Goal: Task Accomplishment & Management: Manage account settings

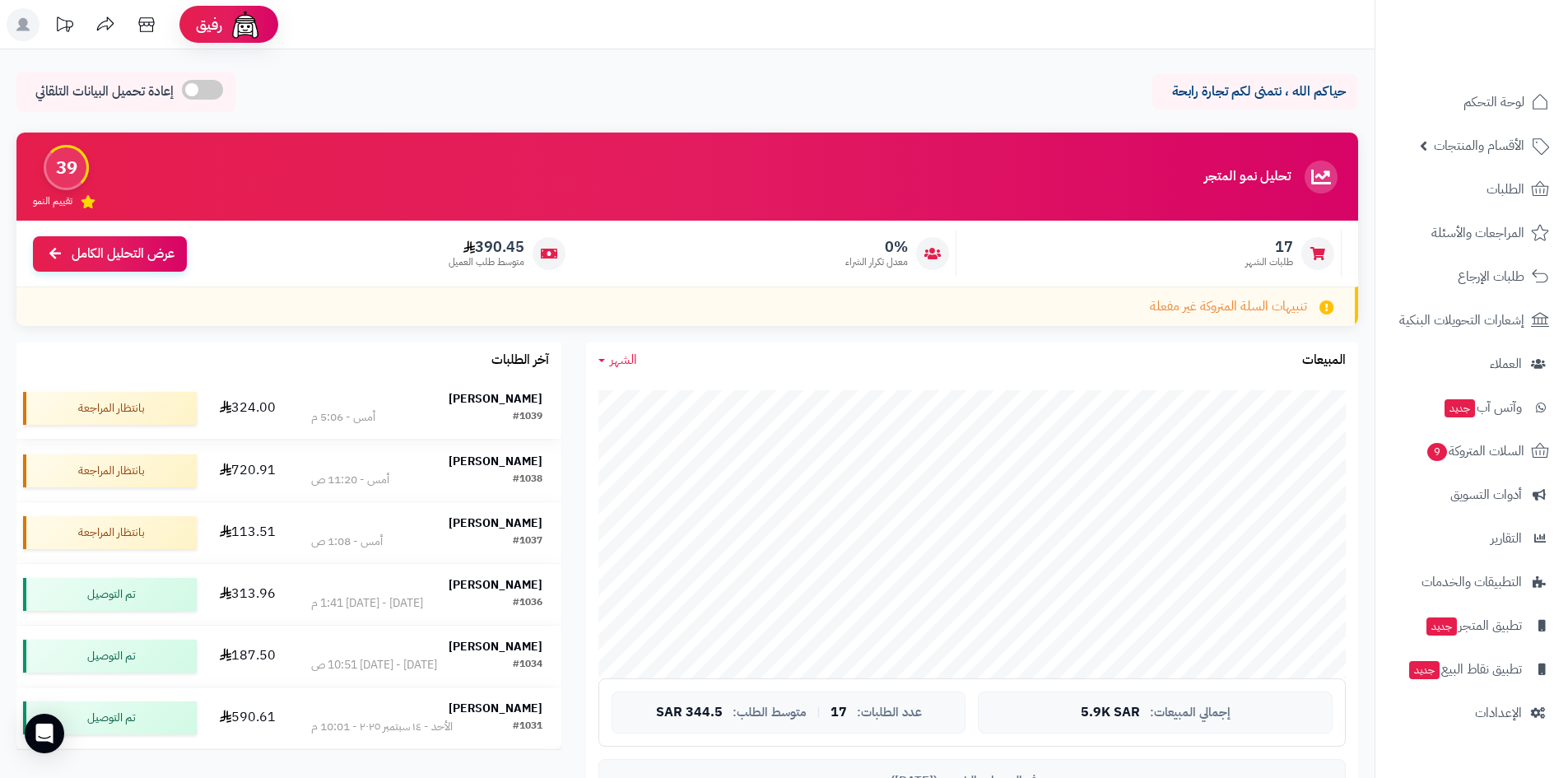
click at [292, 408] on td "[PERSON_NAME] #1039 أمس - 5:06 م" at bounding box center [427, 408] width 269 height 61
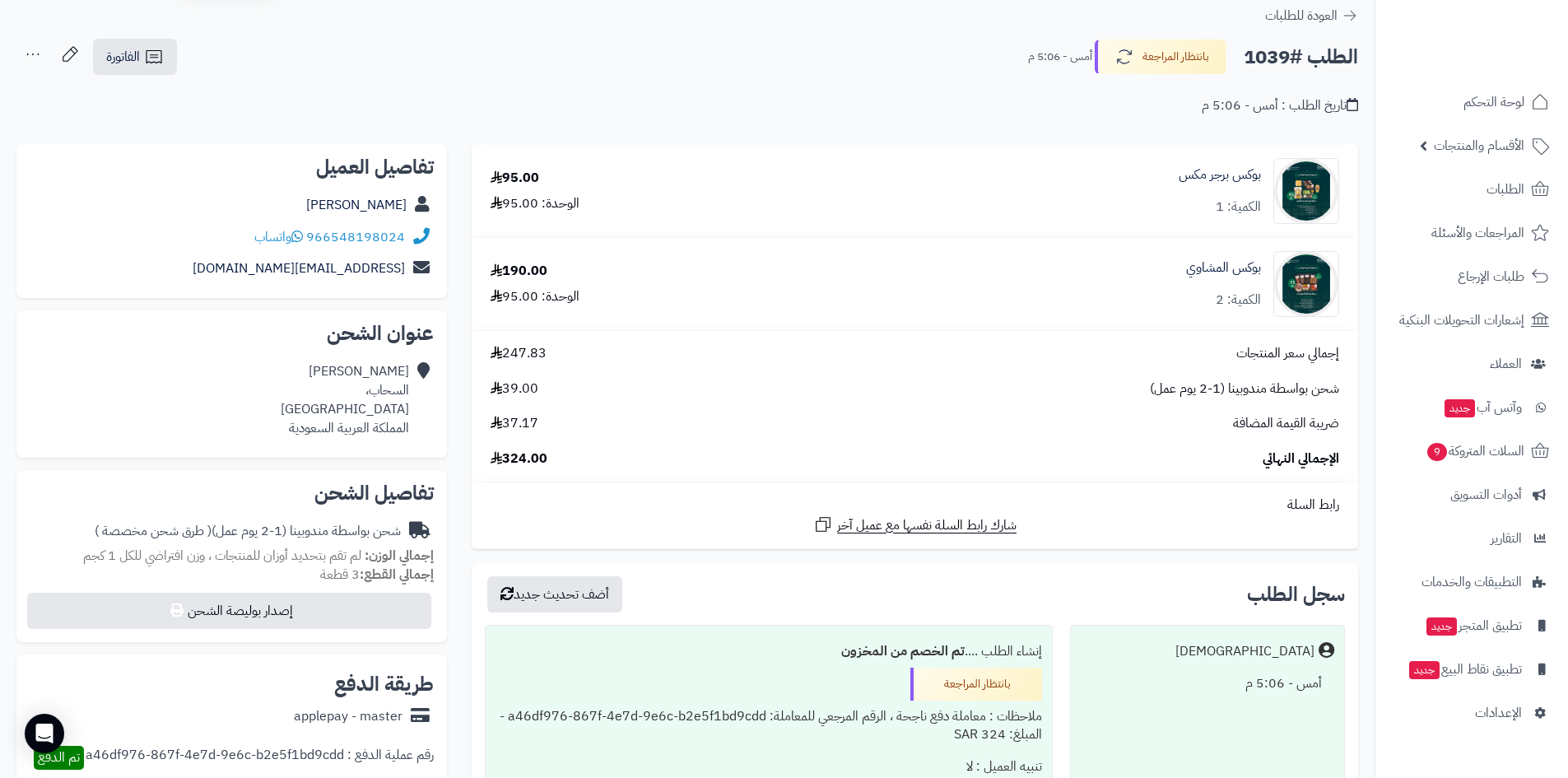
scroll to position [82, 0]
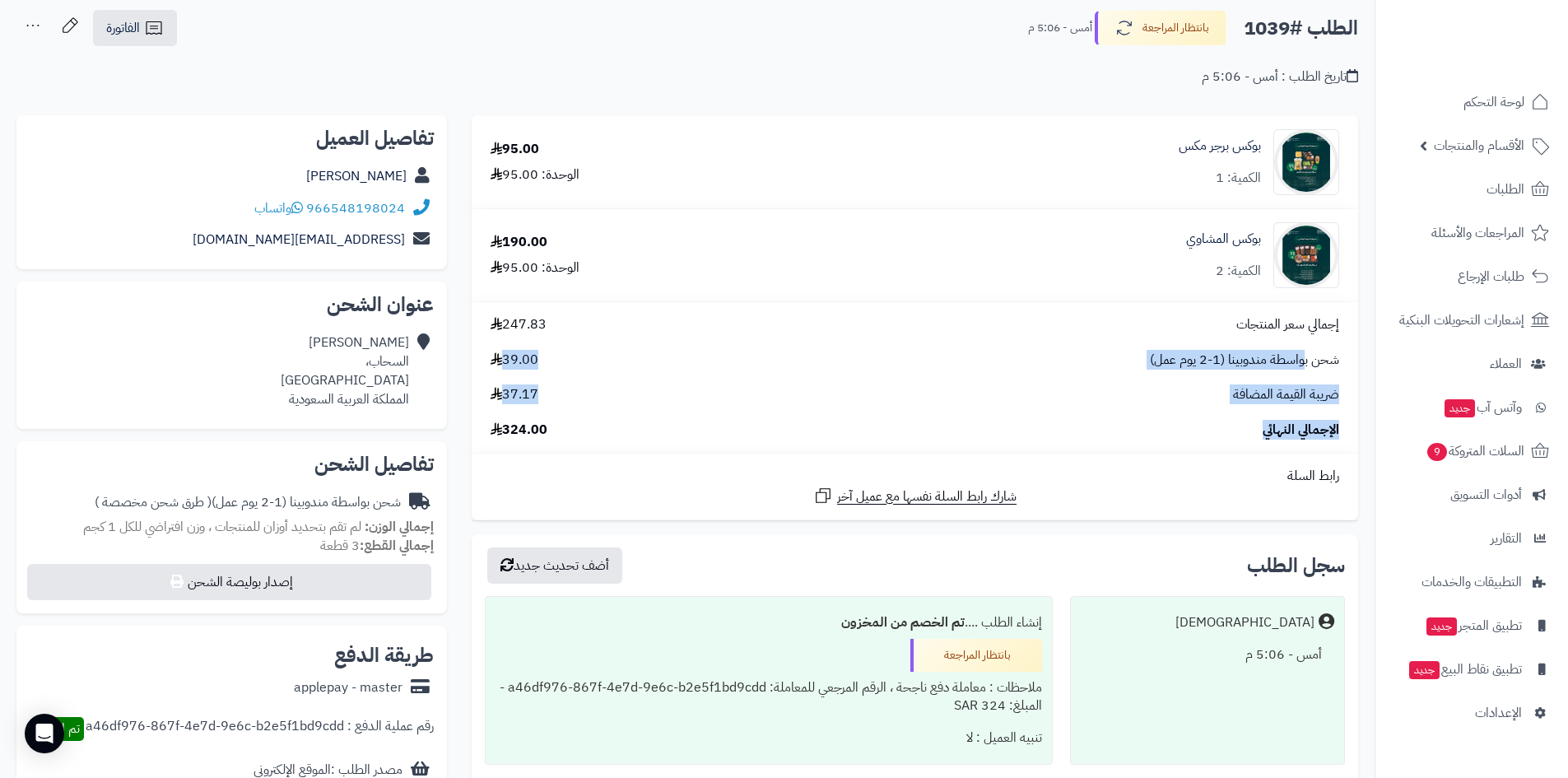
drag, startPoint x: 1257, startPoint y: 398, endPoint x: 1306, endPoint y: 355, distance: 65.2
click at [1306, 355] on div "إجمالي سعر المنتجات 247.83 شحن بواسطة مندوبينا (1-2 يوم عمل) 39.00 ضريبة القيمة…" at bounding box center [914, 377] width 873 height 124
click at [1306, 355] on span "شحن بواسطة مندوبينا (1-2 يوم عمل)" at bounding box center [1245, 360] width 190 height 19
drag, startPoint x: 861, startPoint y: 393, endPoint x: 818, endPoint y: 399, distance: 43.4
click at [818, 399] on div "إجمالي سعر المنتجات 247.83 شحن بواسطة مندوبينا (1-2 يوم عمل) 39.00 ضريبة القيمة…" at bounding box center [914, 377] width 873 height 124
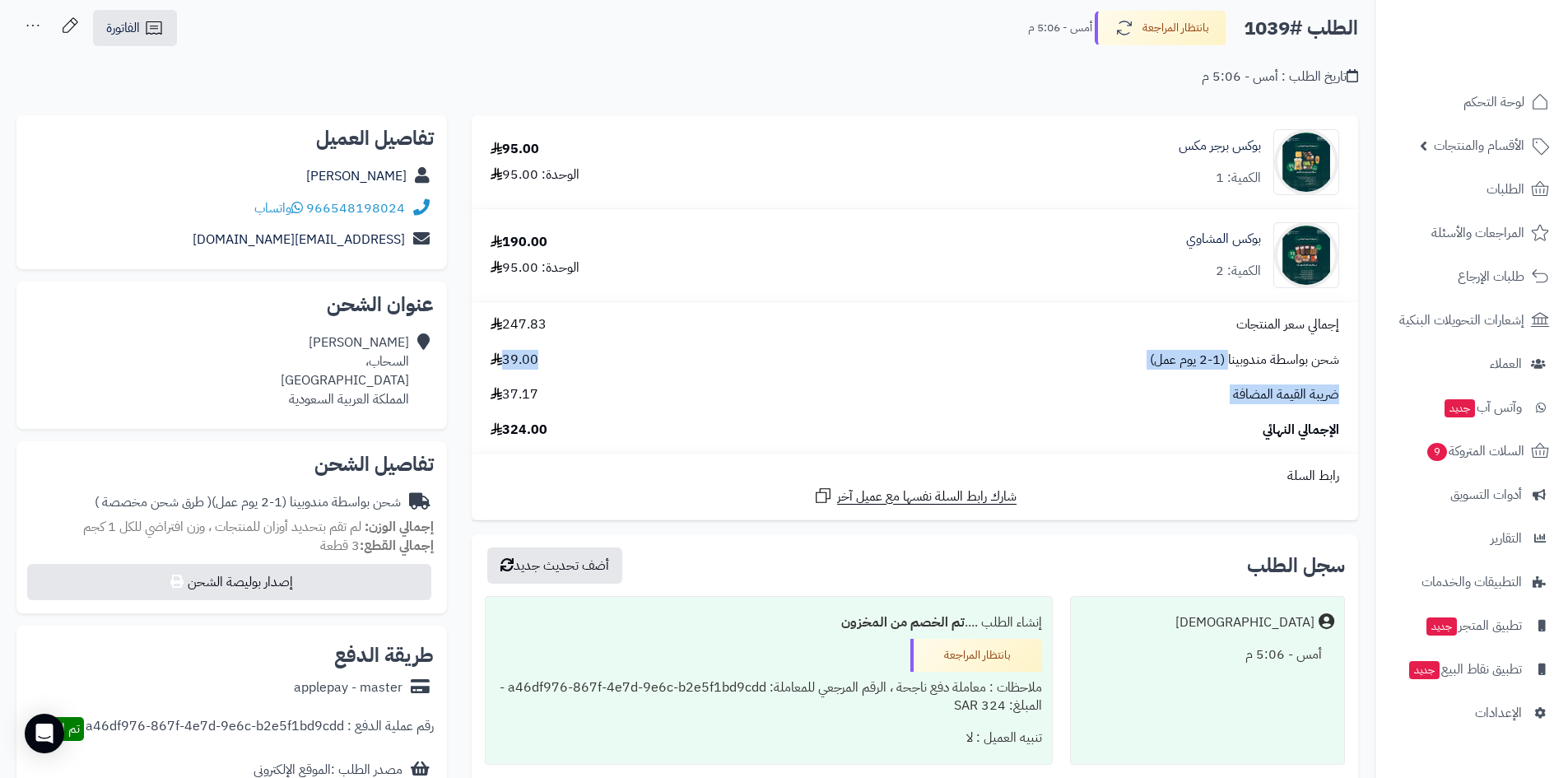
click at [818, 399] on div "ضريبة القيمة المضافة 37.17" at bounding box center [914, 395] width 873 height 19
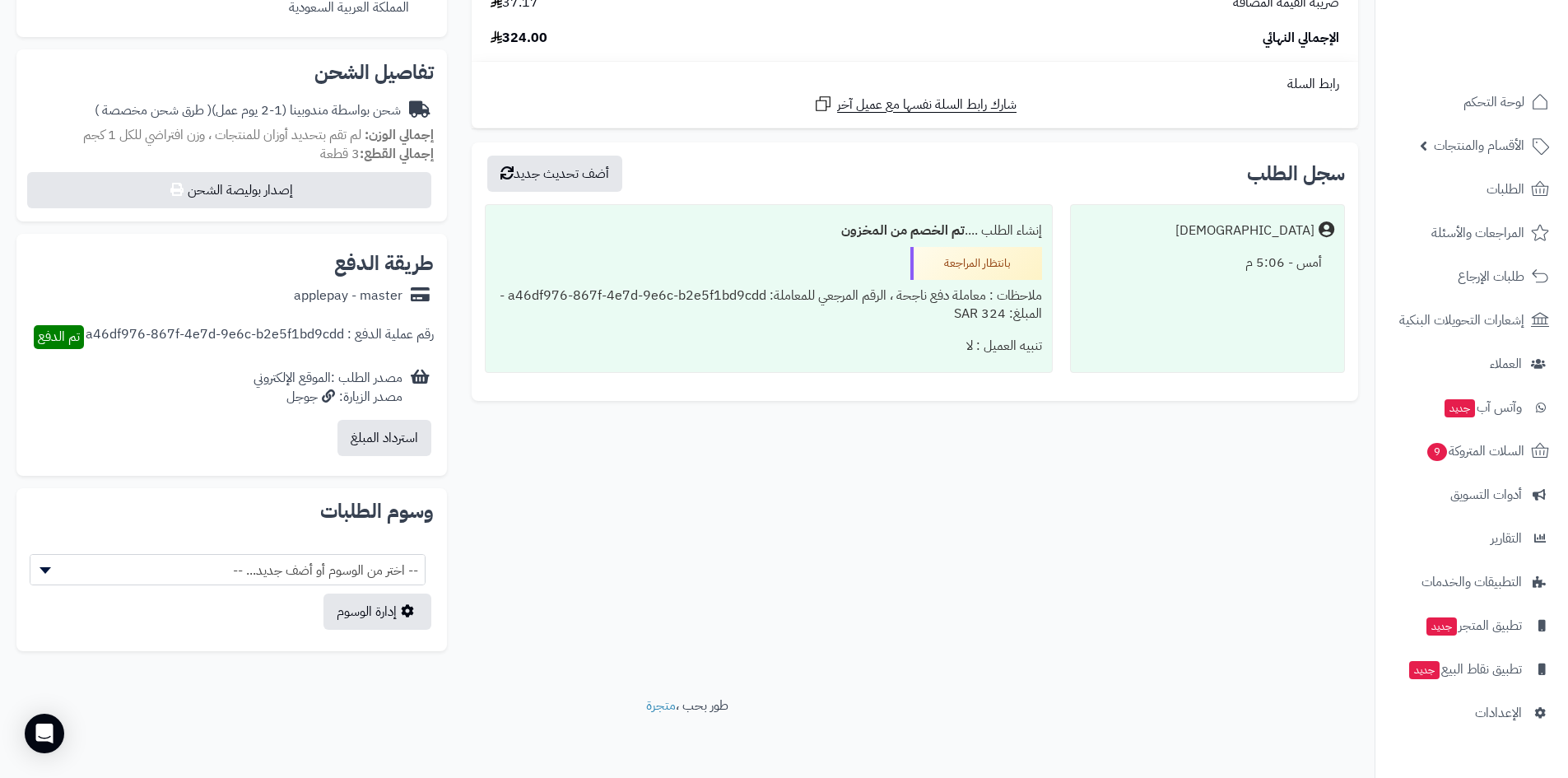
scroll to position [475, 0]
drag, startPoint x: 792, startPoint y: 373, endPoint x: 1090, endPoint y: 166, distance: 362.8
click at [1090, 166] on div "سجل الطلب أضف تحديث جديد Matjrah أمس - 5:06 م إنشاء الطلب .... تم الخصم من المخ…" at bounding box center [914, 270] width 886 height 258
click at [1090, 166] on div "سجل الطلب أضف تحديث جديد" at bounding box center [914, 172] width 860 height 36
drag, startPoint x: 902, startPoint y: 278, endPoint x: 806, endPoint y: 352, distance: 121.2
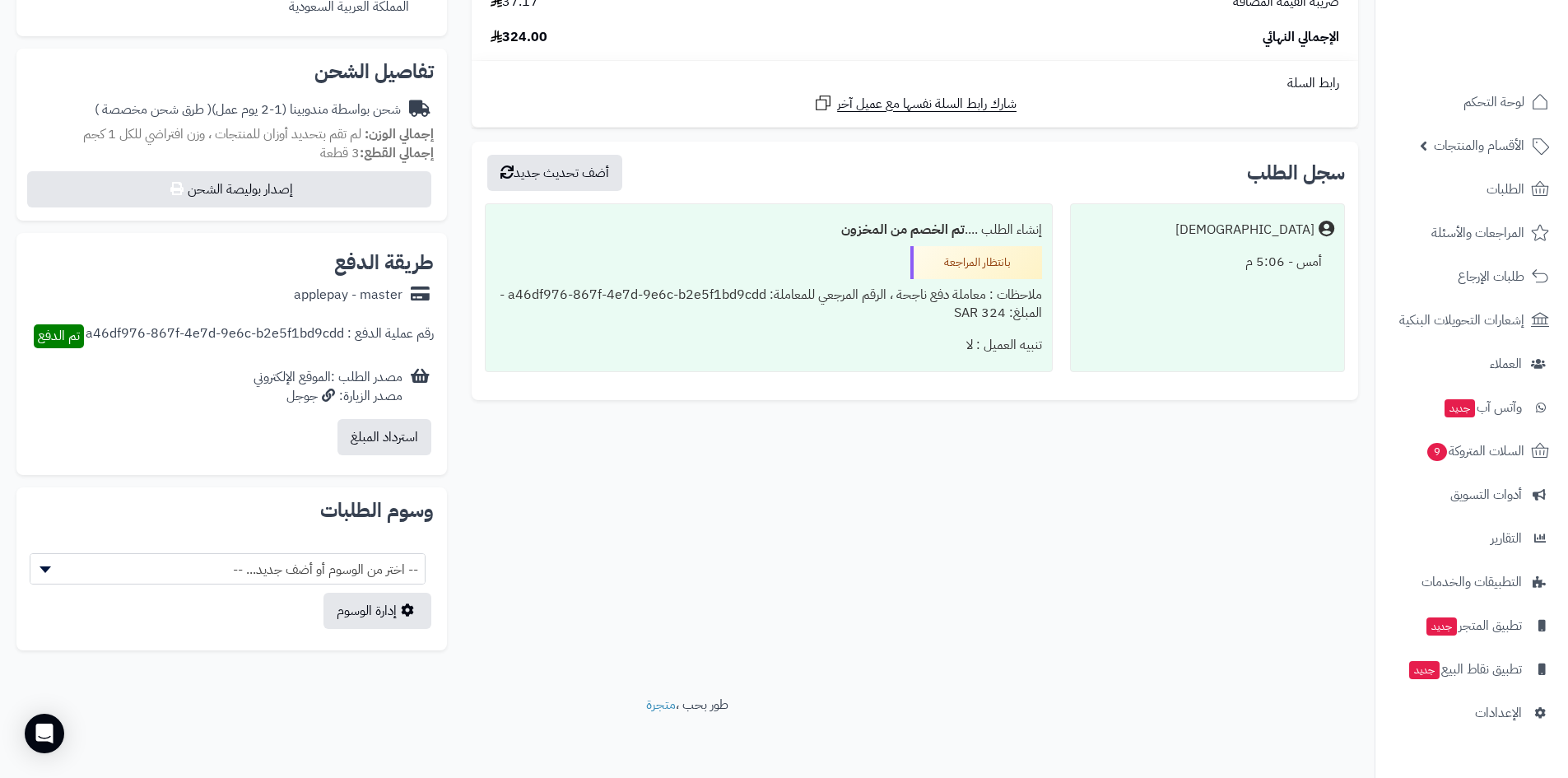
click at [806, 352] on div "سجل الطلب أضف تحديث جديد Matjrah أمس - 5:06 م إنشاء الطلب .... تم الخصم من المخ…" at bounding box center [914, 270] width 886 height 258
click at [806, 352] on div "تنبيه العميل : لا" at bounding box center [768, 344] width 546 height 32
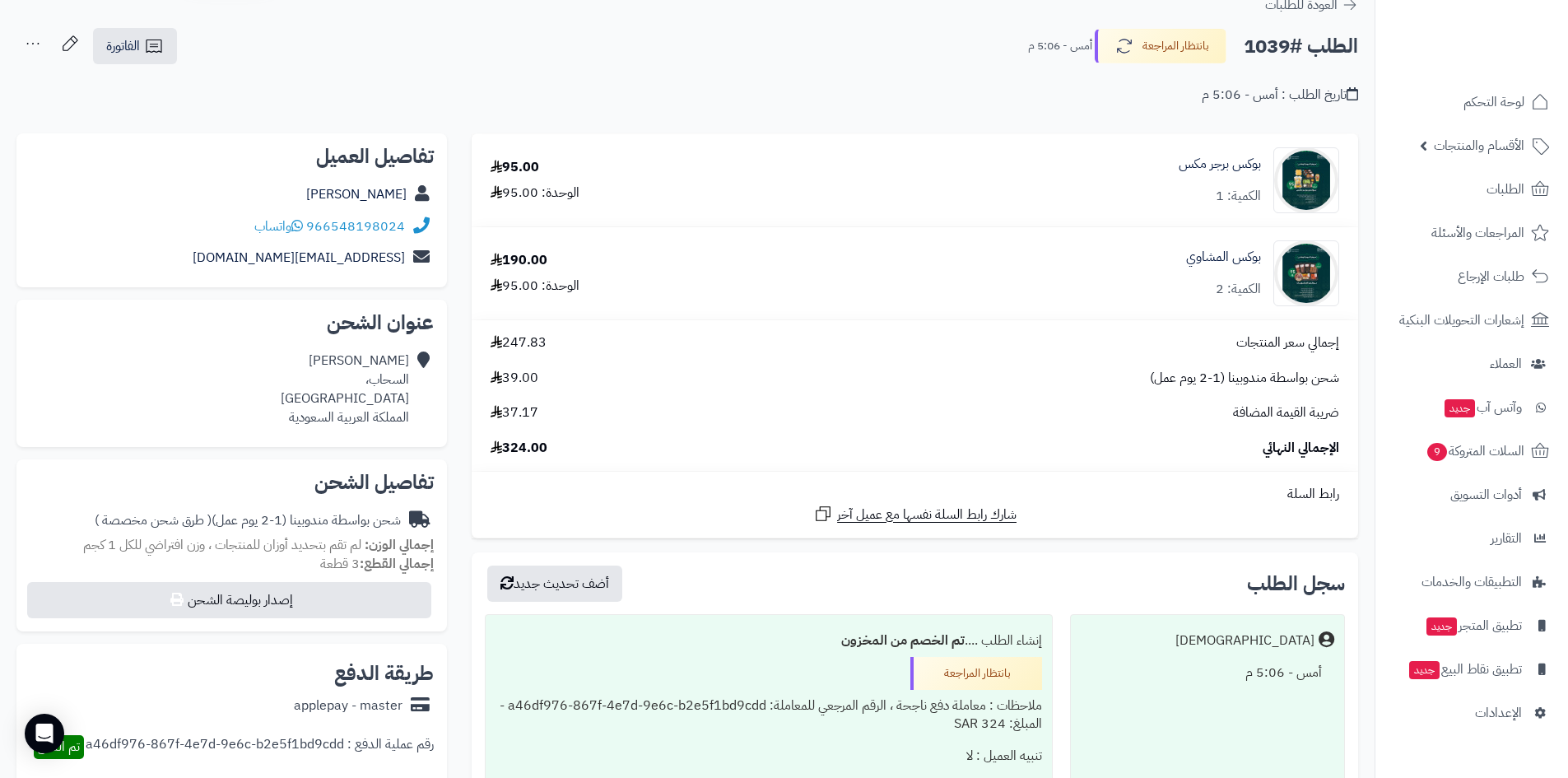
scroll to position [64, 0]
drag, startPoint x: 358, startPoint y: 511, endPoint x: 241, endPoint y: 570, distance: 131.0
click at [241, 570] on div "تفاصيل الشحن شحن بواسطة مندوبينا (1-2 يوم عمل) ( طرق شحن مخصصة ) إجمالي الوزن: …" at bounding box center [231, 547] width 430 height 173
click at [241, 570] on div "إجمالي القطع: 3 قطعة" at bounding box center [232, 565] width 404 height 19
drag, startPoint x: 244, startPoint y: 569, endPoint x: 433, endPoint y: 501, distance: 200.9
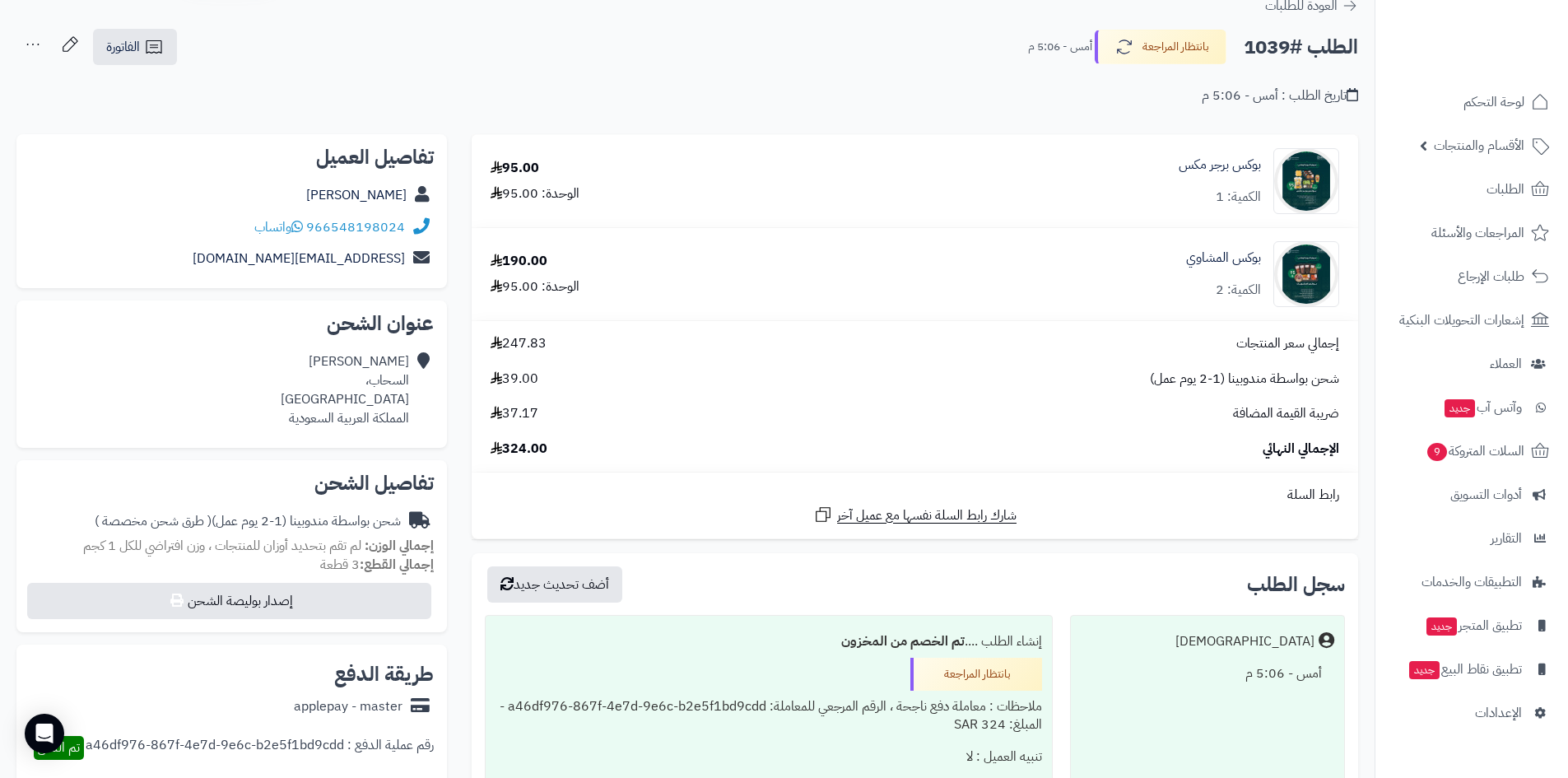
click at [433, 501] on div "تفاصيل الشحن شحن بواسطة مندوبينا (1-2 يوم عمل) ( طرق شحن مخصصة ) إجمالي الوزن: …" at bounding box center [231, 547] width 430 height 173
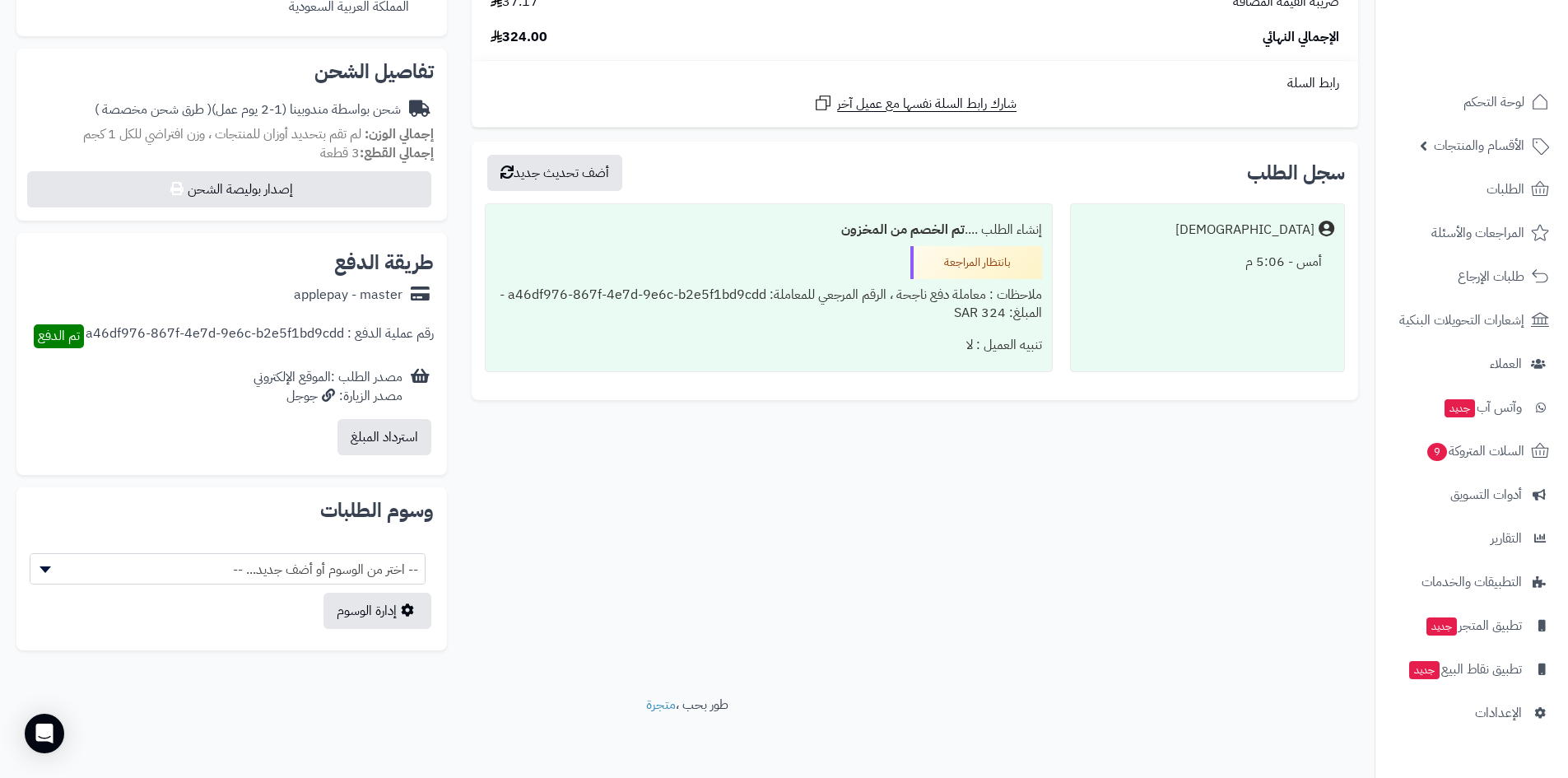
scroll to position [0, 0]
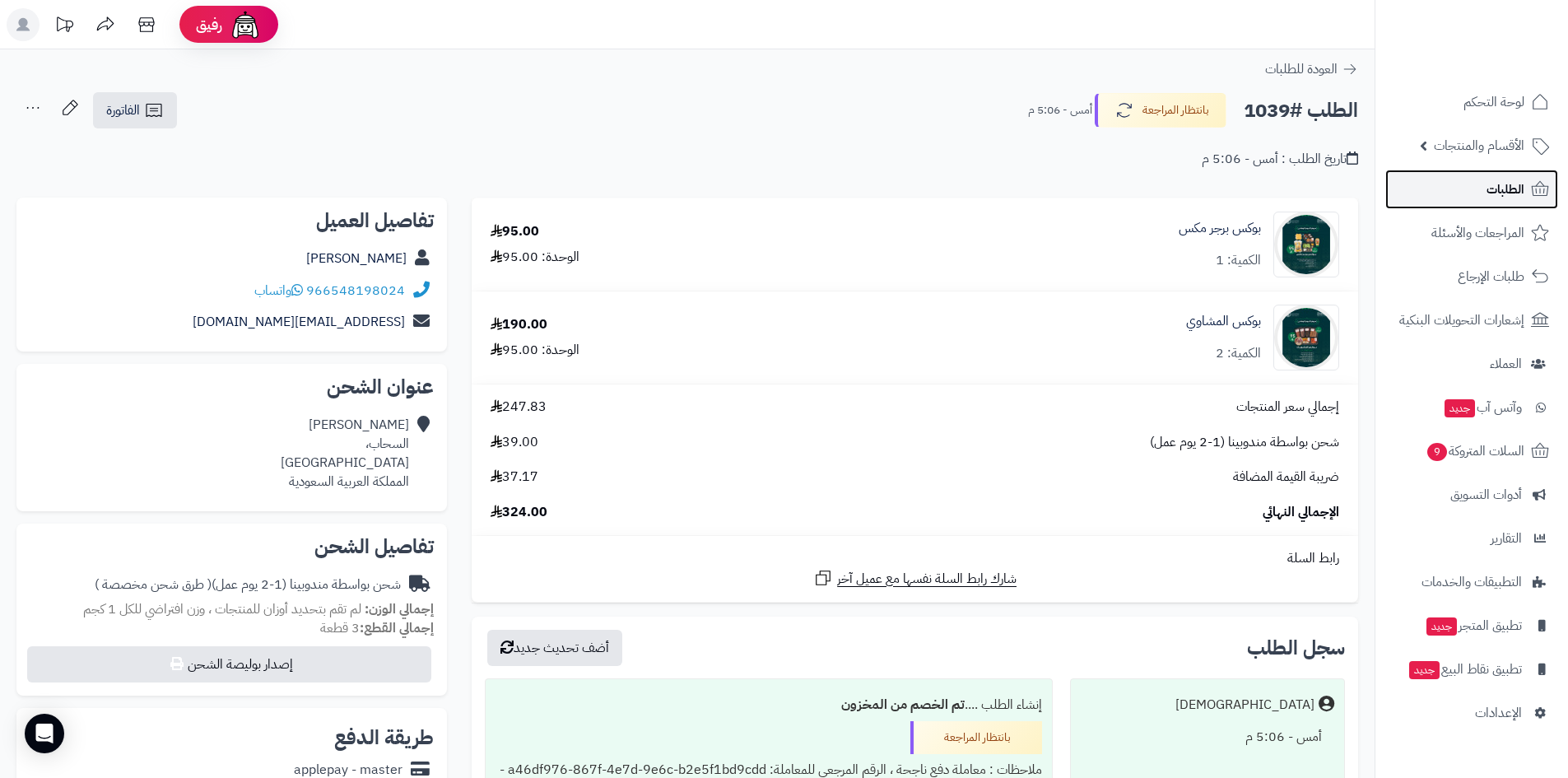
click at [1505, 180] on span "الطلبات" at bounding box center [1505, 190] width 38 height 23
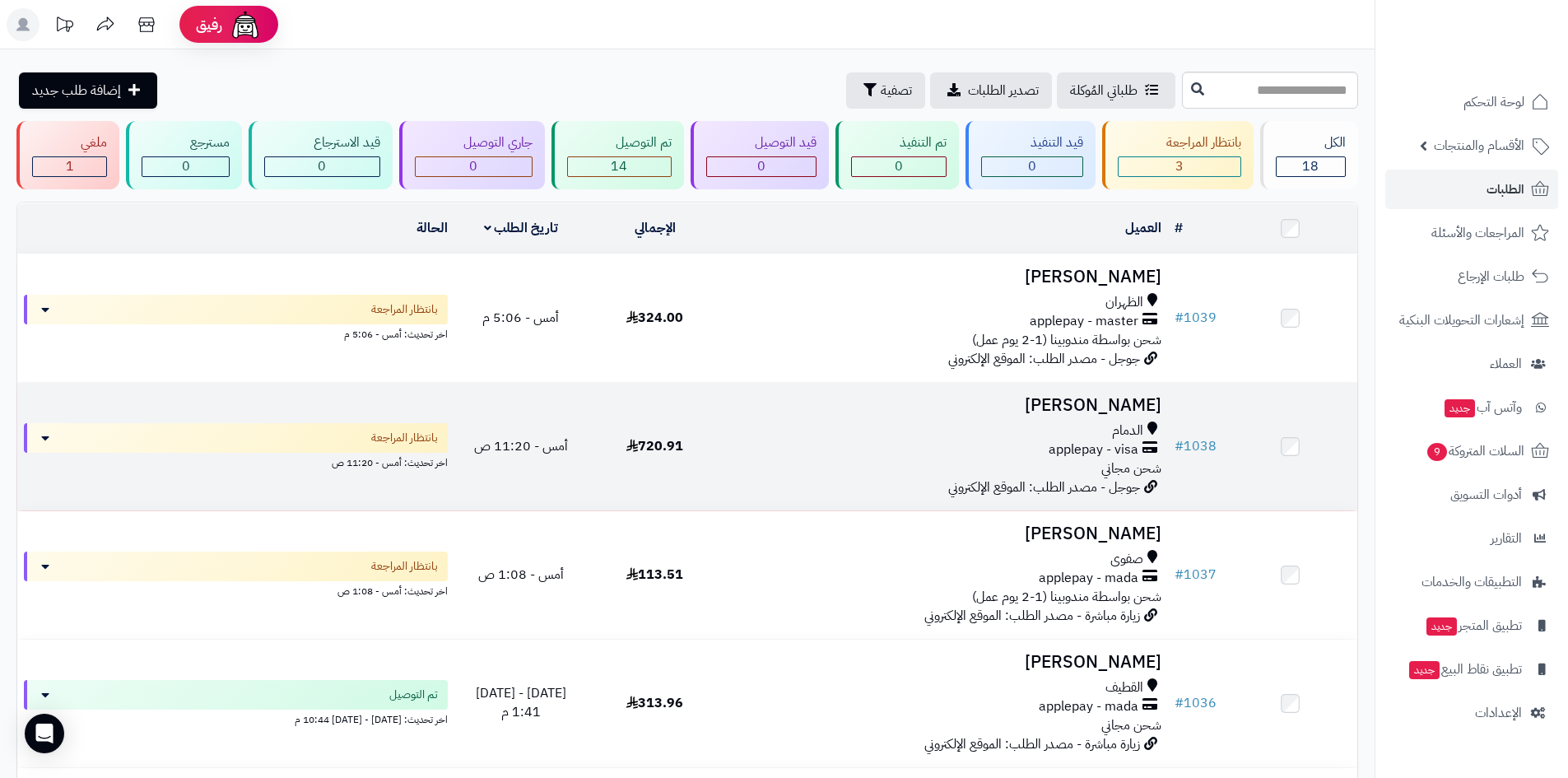
click at [930, 464] on div "الدمام applepay - visa شحن مجاني" at bounding box center [945, 450] width 433 height 57
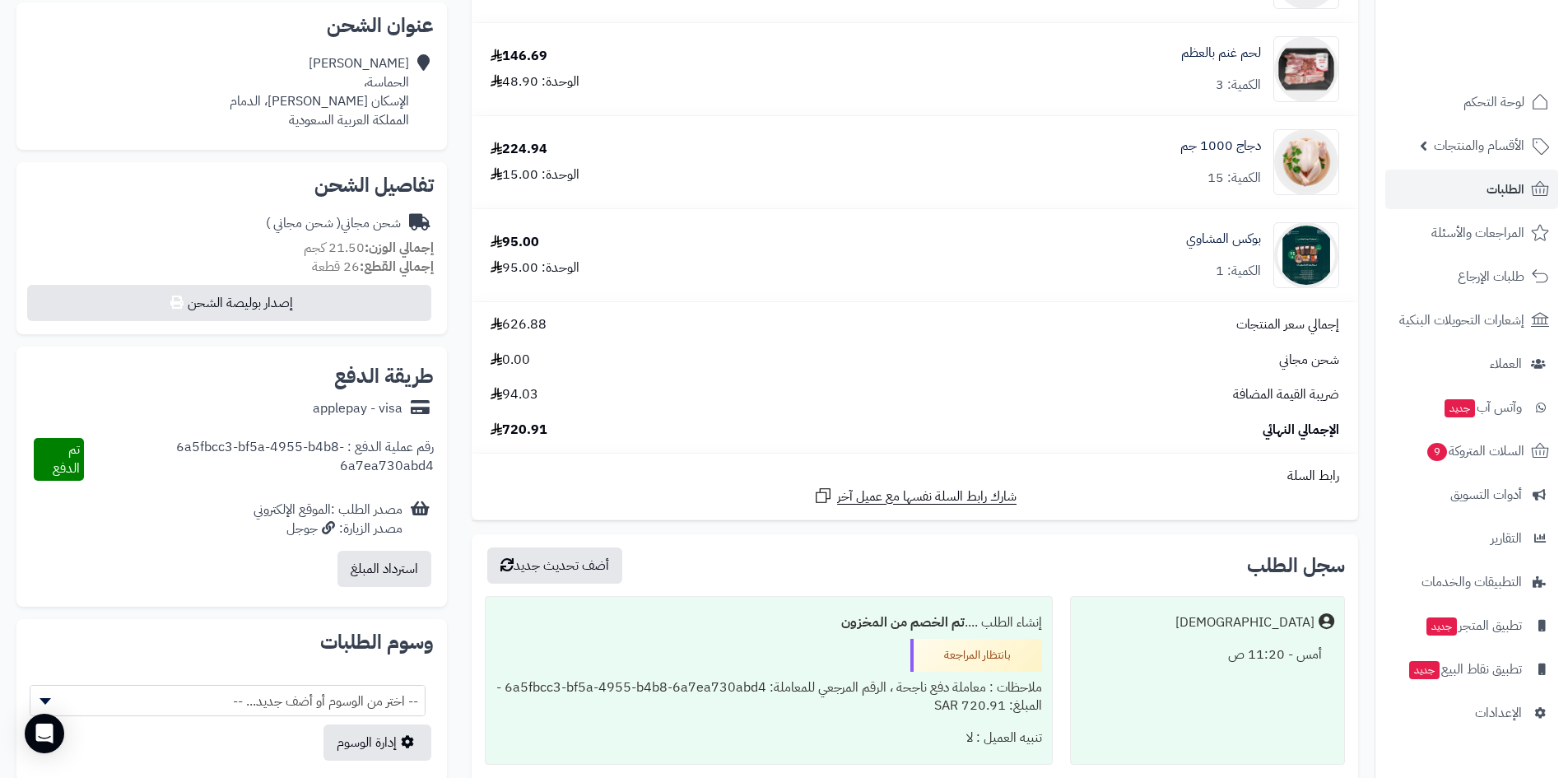
scroll to position [523, 0]
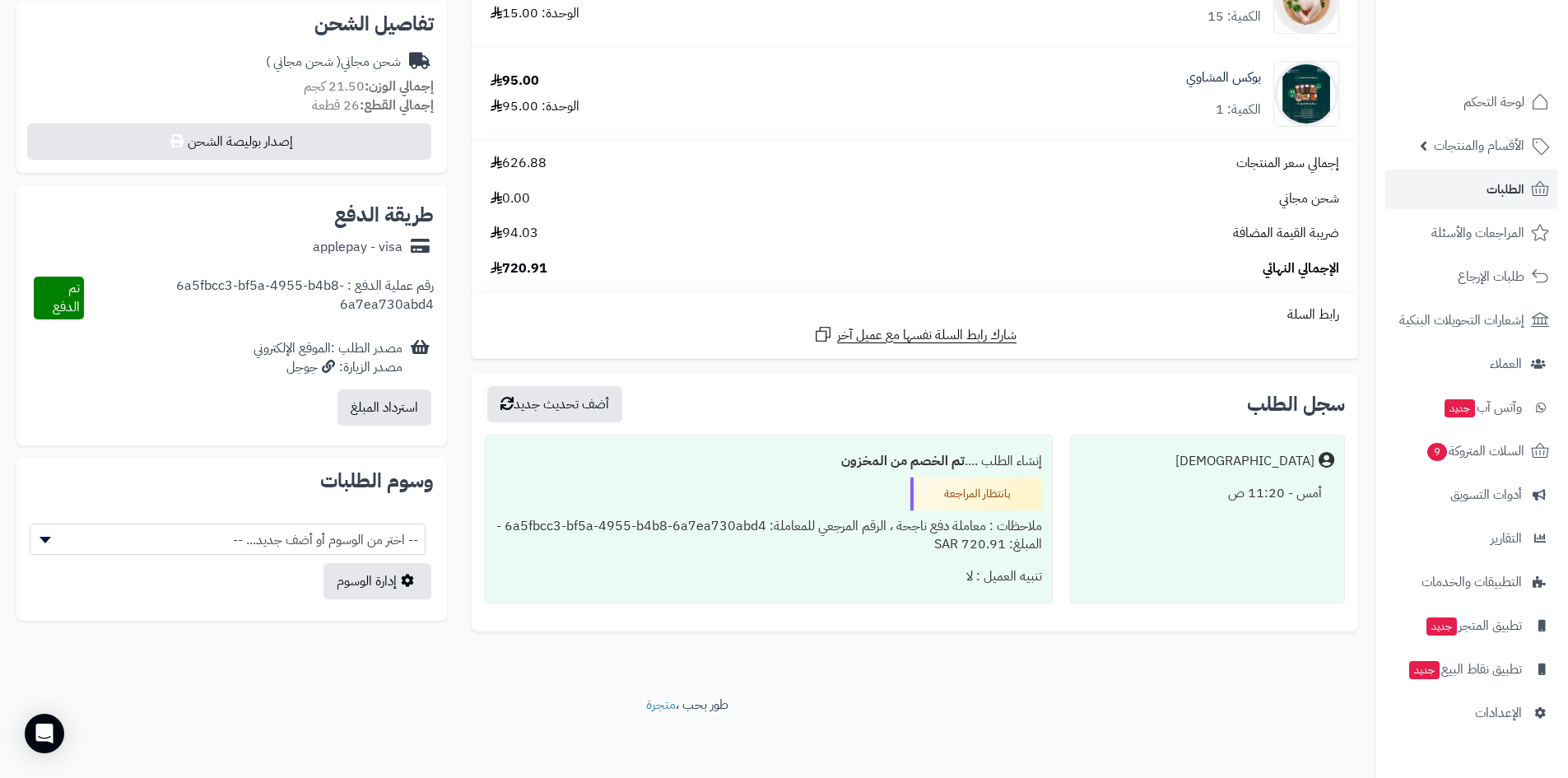
drag, startPoint x: 815, startPoint y: 584, endPoint x: 932, endPoint y: 423, distance: 199.0
click at [931, 423] on div "سجل الطلب أضف تحديث جديد Matjrah أمس - 11:20 ص إنشاء الطلب .... تم الخصم من الم…" at bounding box center [914, 501] width 886 height 258
click at [963, 411] on div "سجل الطلب أضف تحديث جديد" at bounding box center [914, 404] width 860 height 36
drag, startPoint x: 941, startPoint y: 440, endPoint x: 816, endPoint y: 589, distance: 194.5
click at [816, 589] on div "سجل الطلب أضف تحديث جديد Matjrah أمس - 11:20 ص إنشاء الطلب .... تم الخصم من الم…" at bounding box center [914, 501] width 886 height 258
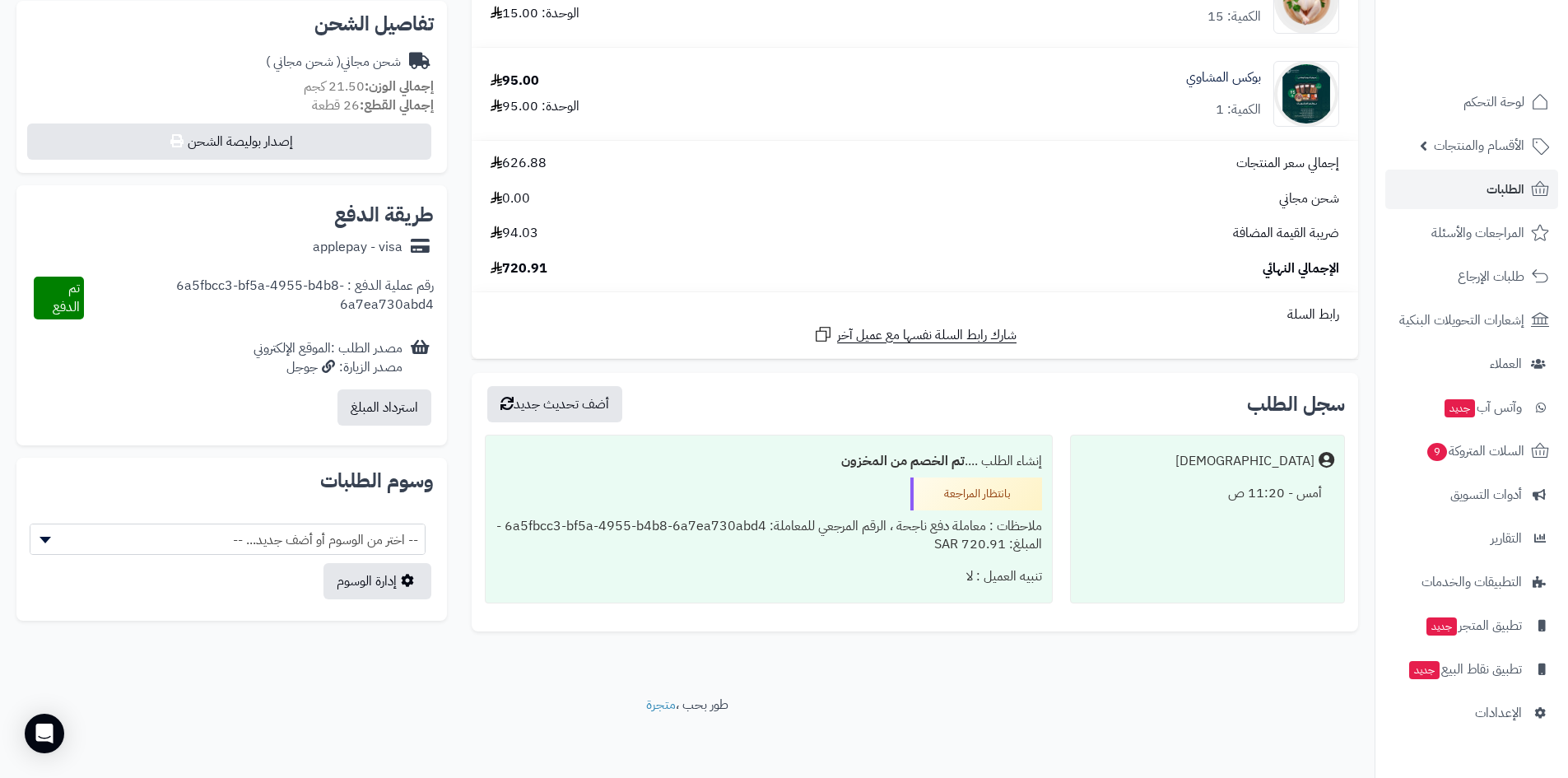
click at [816, 589] on div "تنبيه العميل : لا" at bounding box center [768, 576] width 546 height 32
drag, startPoint x: 816, startPoint y: 589, endPoint x: 977, endPoint y: 427, distance: 228.4
click at [963, 434] on div "سجل الطلب أضف تحديث جديد Matjrah أمس - 11:20 ص إنشاء الطلب .... تم الخصم من الم…" at bounding box center [914, 501] width 886 height 258
click at [1001, 411] on div "سجل الطلب أضف تحديث جديد" at bounding box center [914, 404] width 860 height 36
drag, startPoint x: 997, startPoint y: 413, endPoint x: 791, endPoint y: 602, distance: 279.6
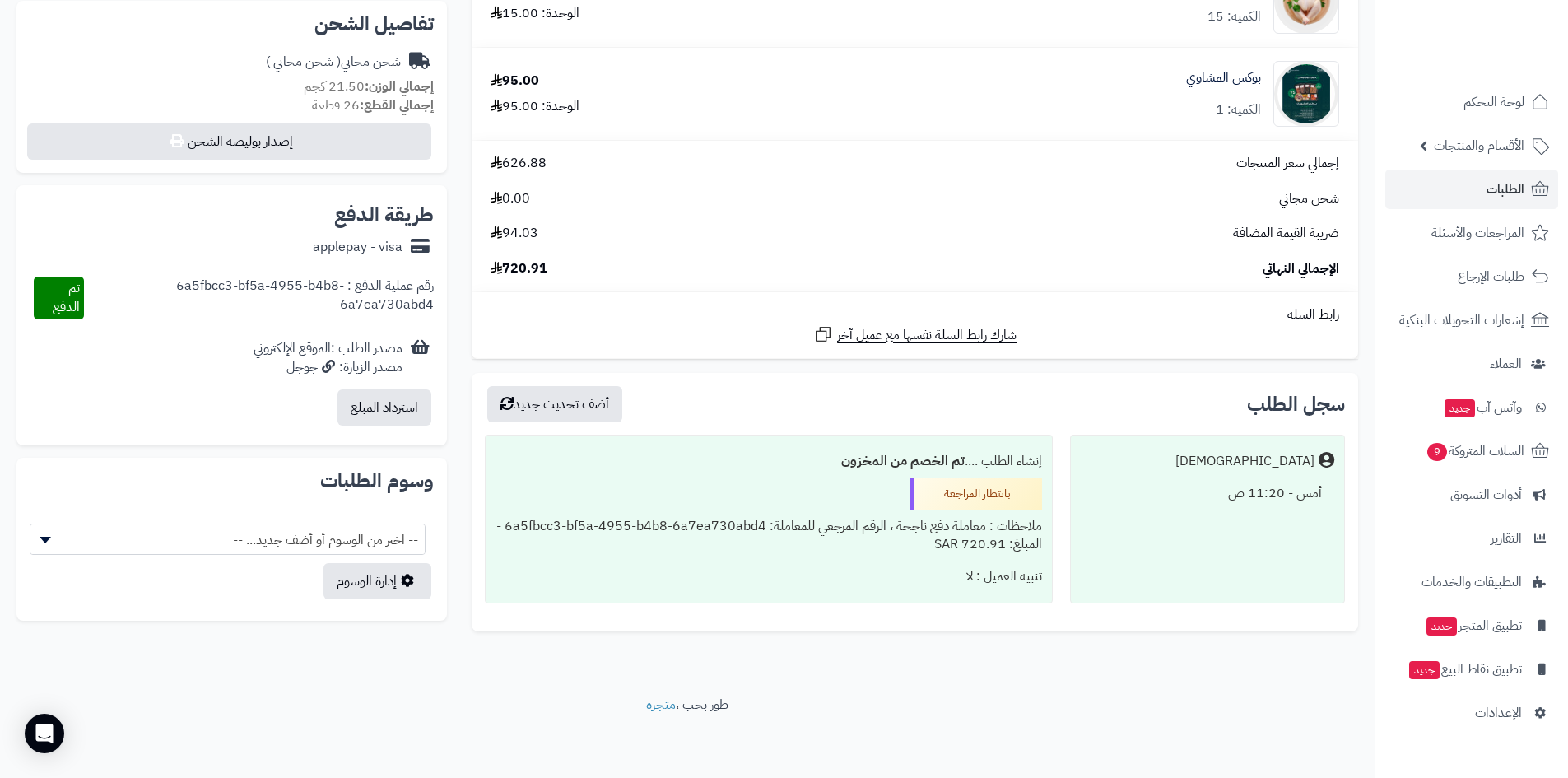
click at [791, 602] on div "سجل الطلب أضف تحديث جديد Matjrah أمس - 11:20 ص إنشاء الطلب .... تم الخصم من الم…" at bounding box center [914, 501] width 886 height 258
drag, startPoint x: 791, startPoint y: 602, endPoint x: 803, endPoint y: 587, distance: 19.2
click at [791, 601] on div "إنشاء الطلب .... تم الخصم من المخزون بانتظار المراجعة ملاحظات : معاملة دفع ناجح…" at bounding box center [768, 519] width 567 height 168
click at [836, 582] on div "تنبيه العميل : لا" at bounding box center [768, 576] width 546 height 32
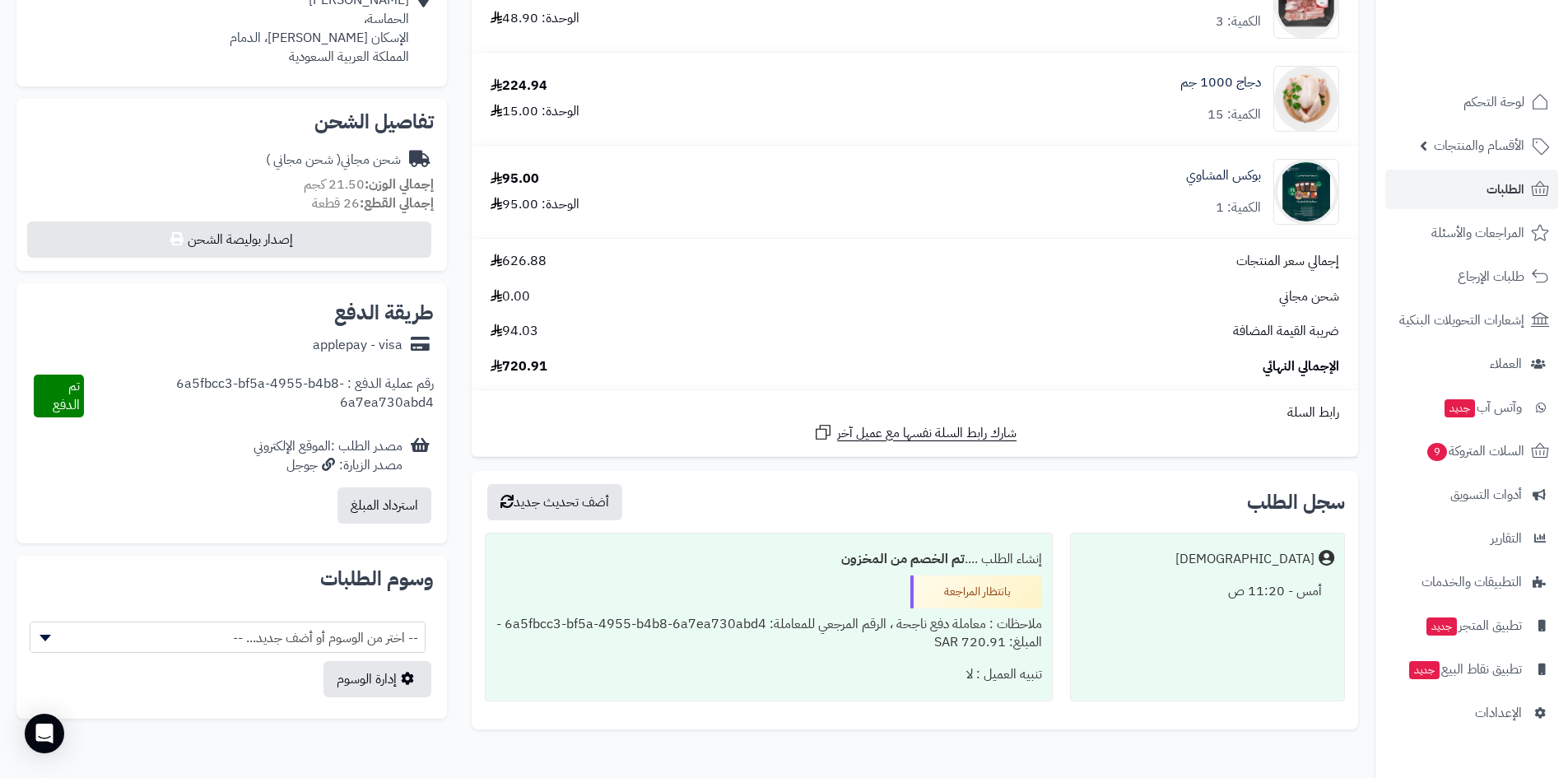
scroll to position [329, 0]
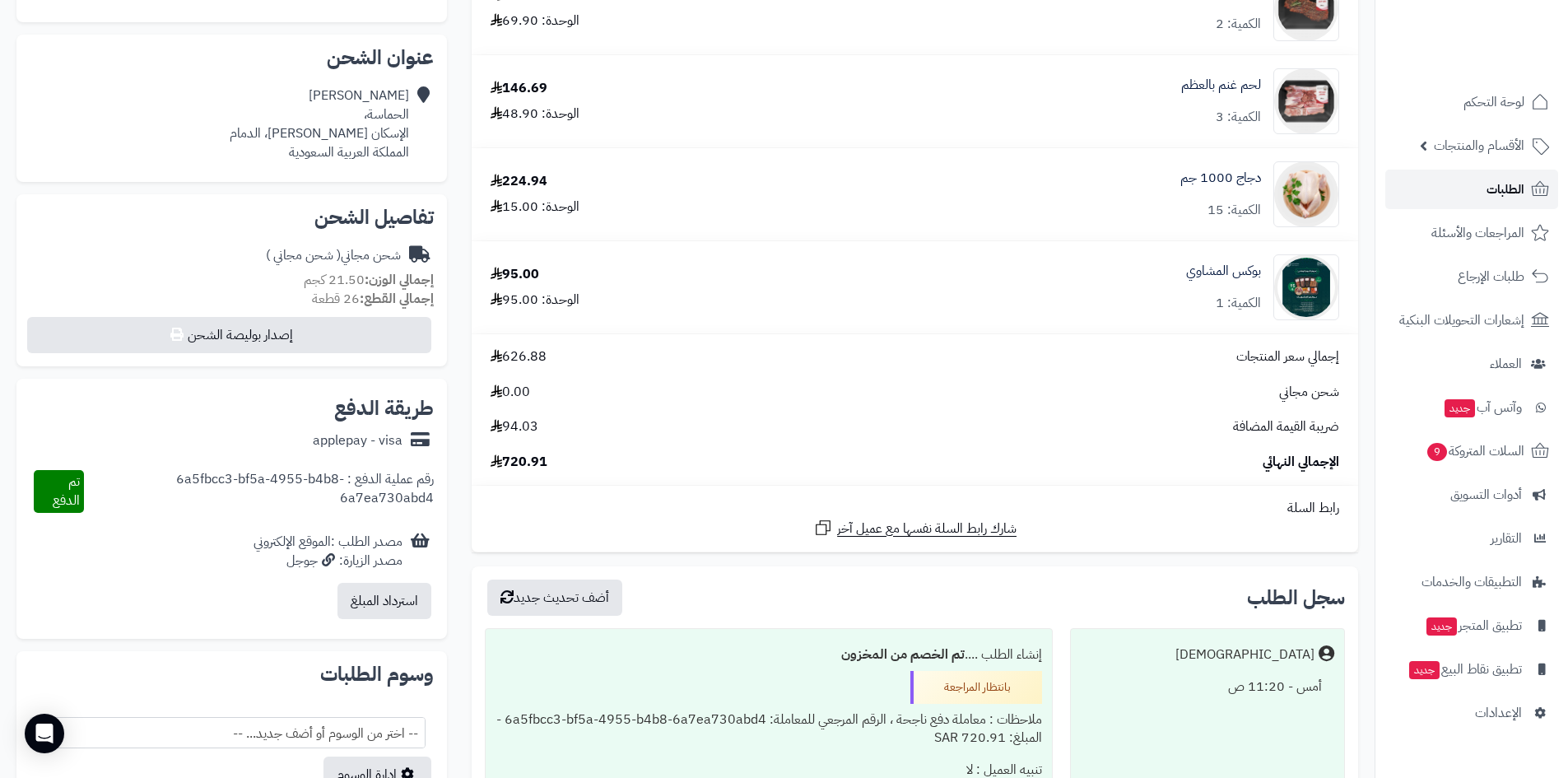
click at [1491, 191] on span "الطلبات" at bounding box center [1505, 190] width 38 height 23
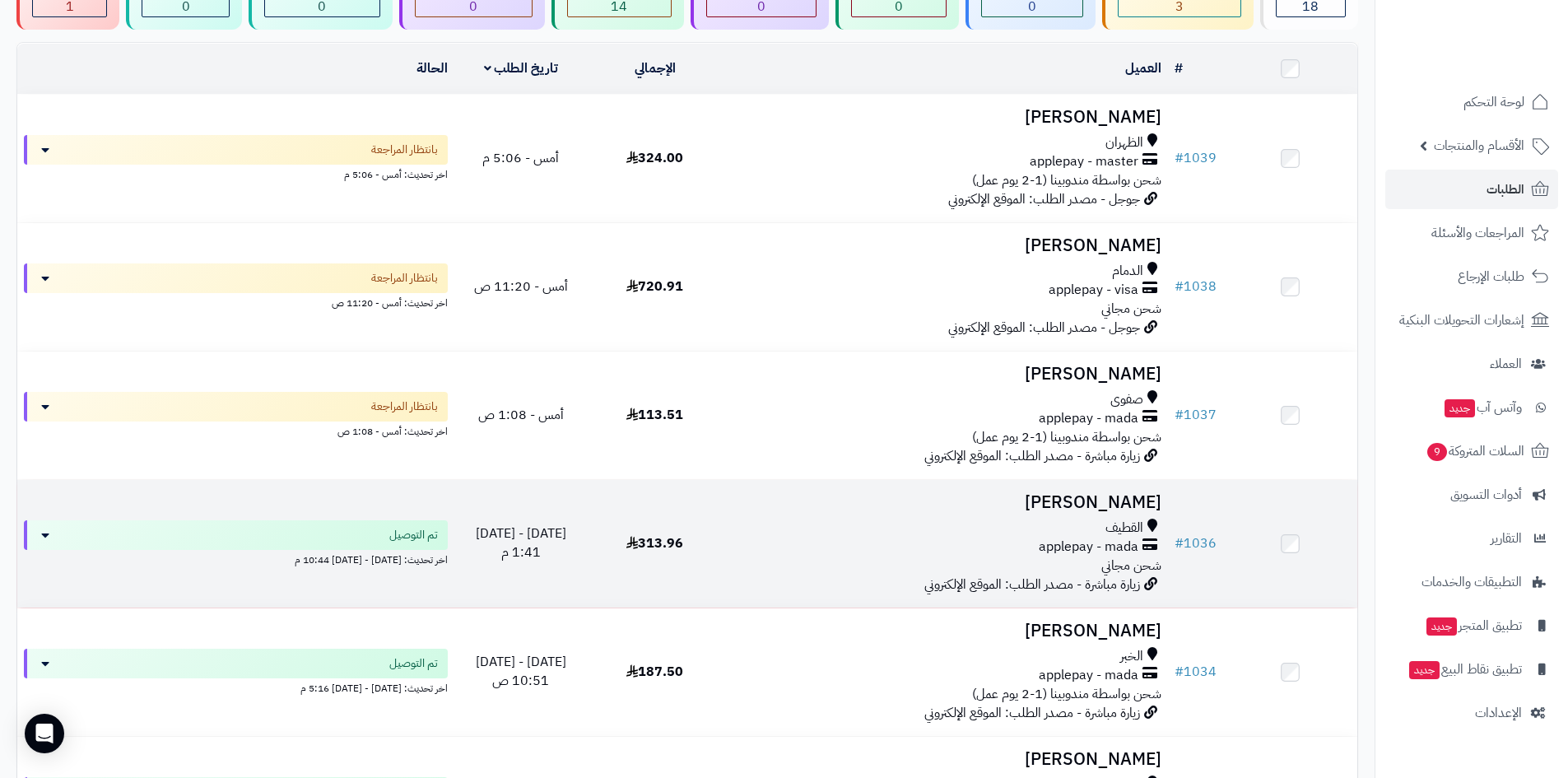
scroll to position [165, 0]
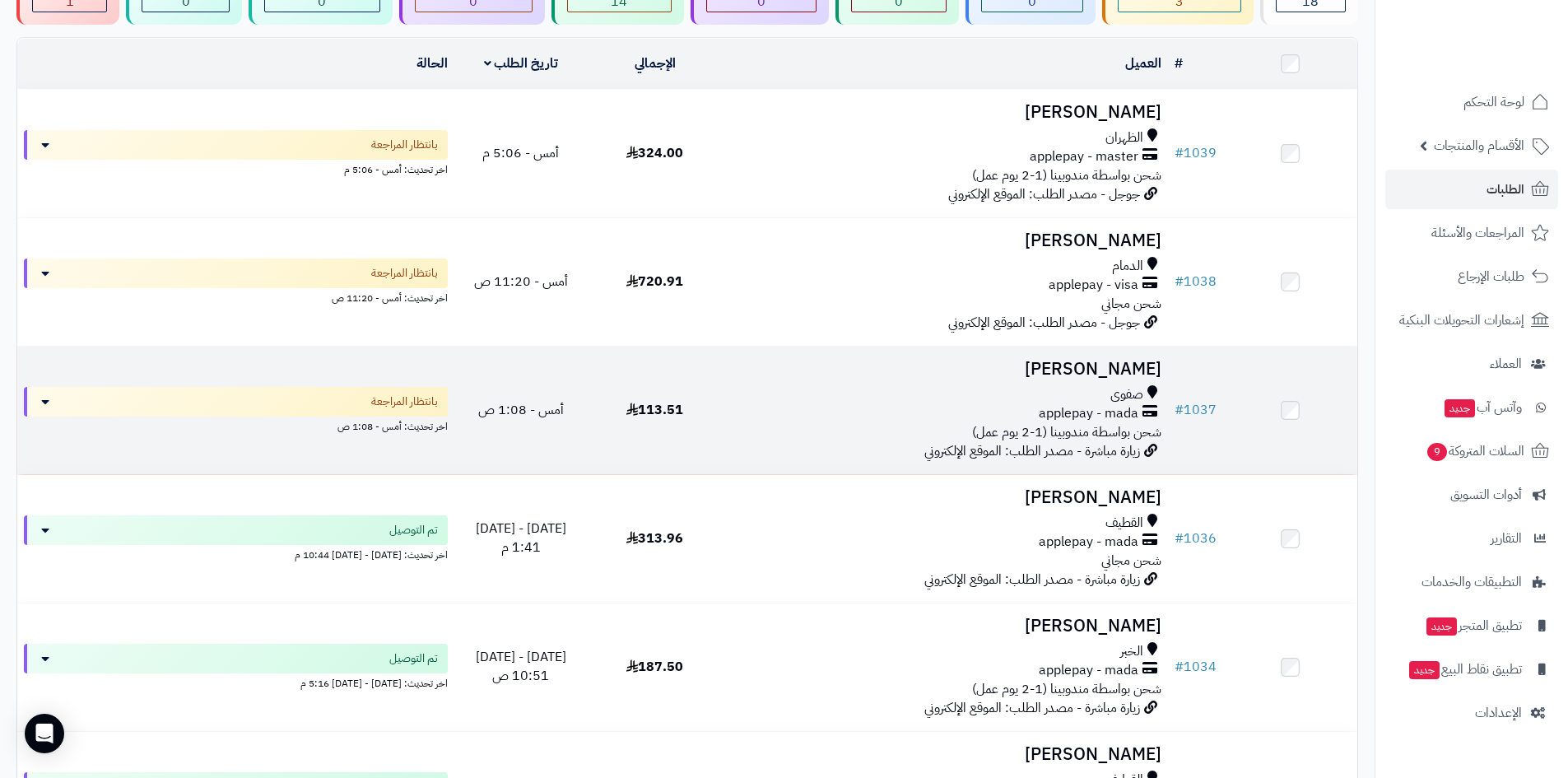
click at [932, 413] on div "applepay - mada" at bounding box center [945, 414] width 433 height 19
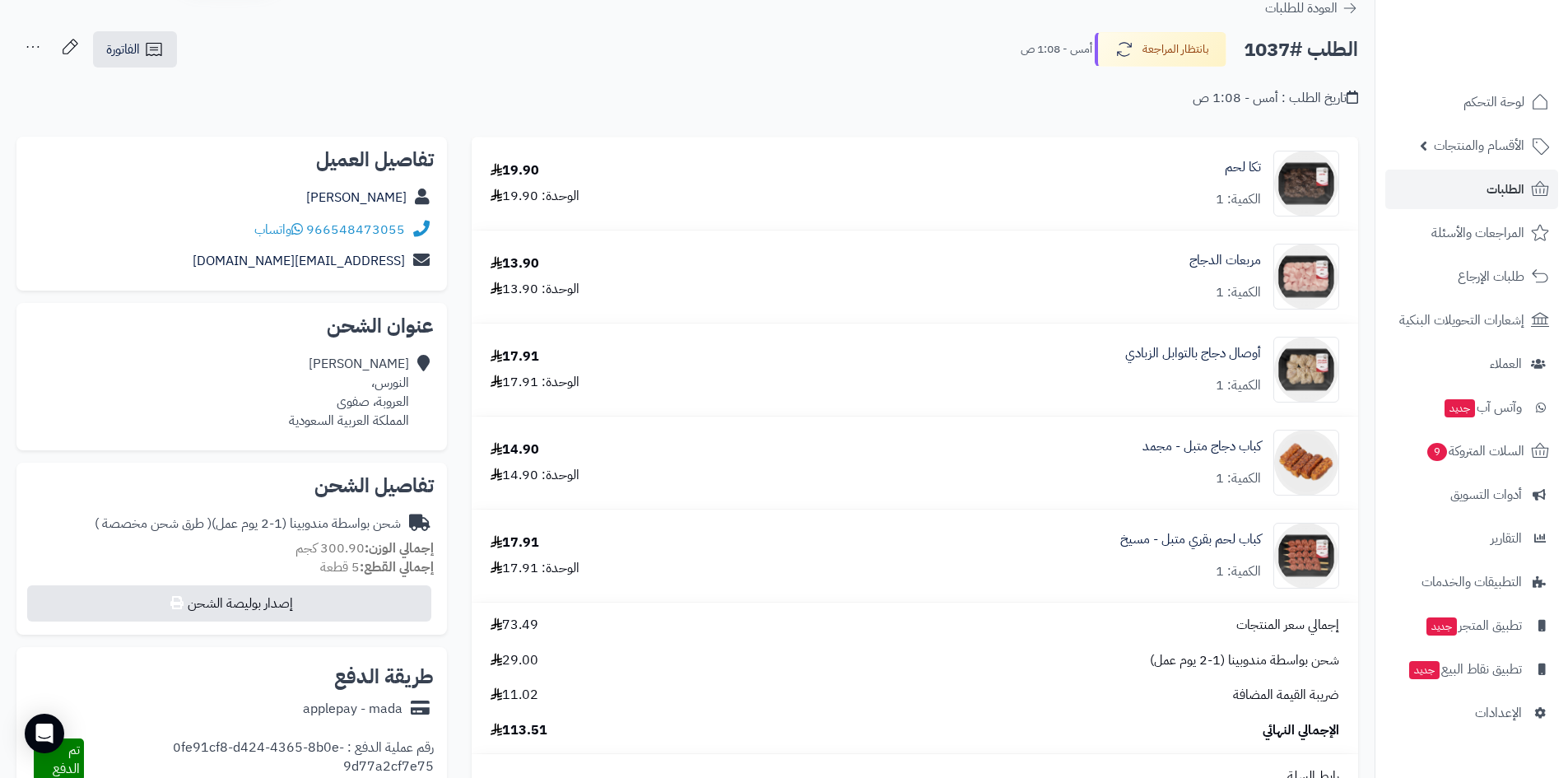
scroll to position [247, 0]
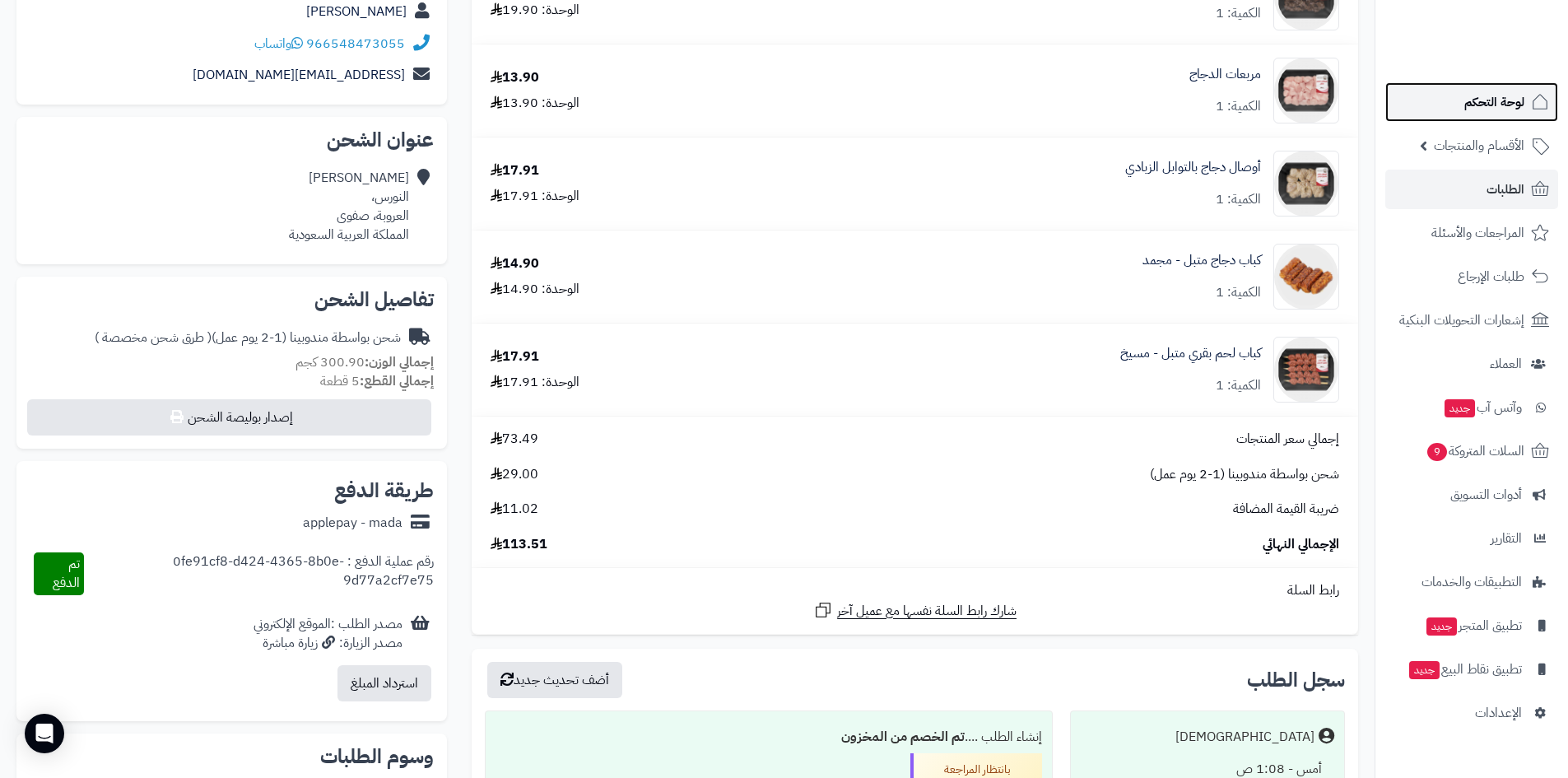
click at [1483, 110] on span "لوحة التحكم" at bounding box center [1494, 103] width 60 height 23
